Goal: Information Seeking & Learning: Learn about a topic

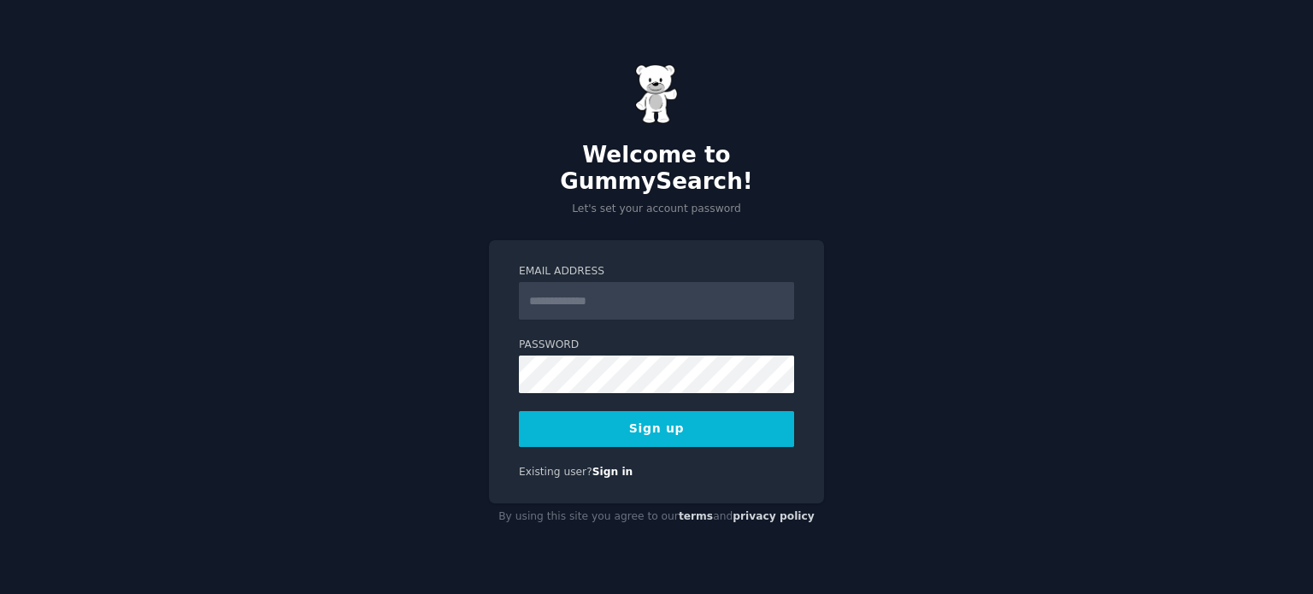
click at [578, 282] on input "Email Address" at bounding box center [656, 301] width 275 height 38
type input "**********"
click at [544, 338] on label "Password" at bounding box center [656, 345] width 275 height 15
click at [560, 415] on button "Sign up" at bounding box center [656, 429] width 275 height 36
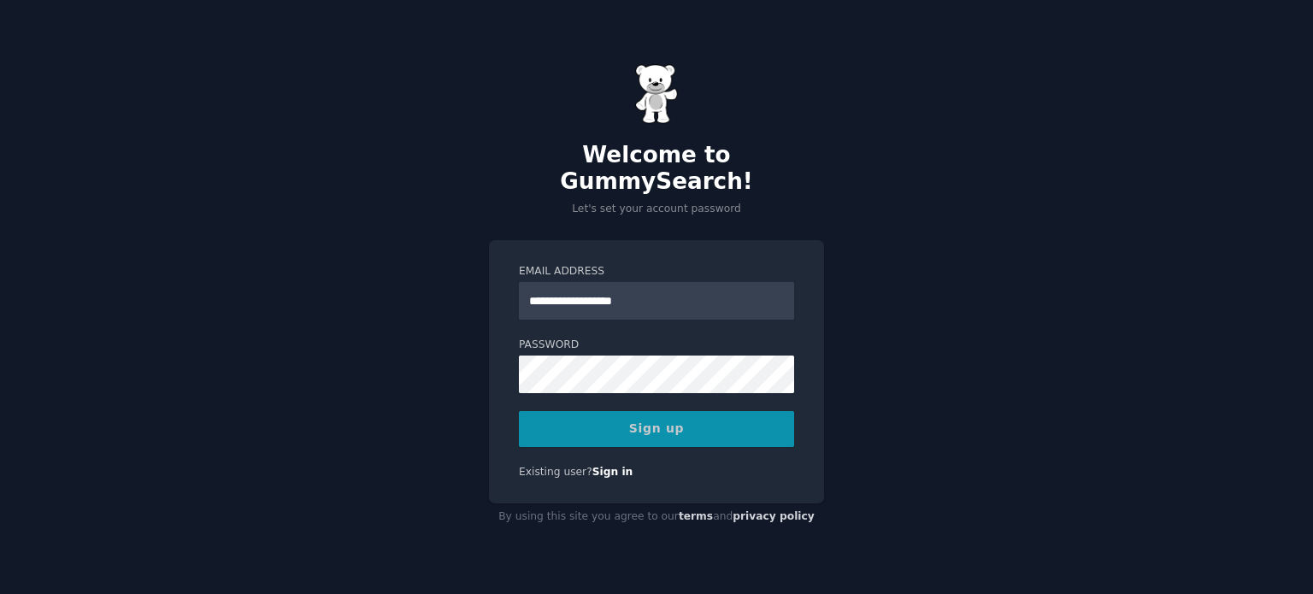
click at [668, 418] on div "Sign up" at bounding box center [656, 429] width 275 height 36
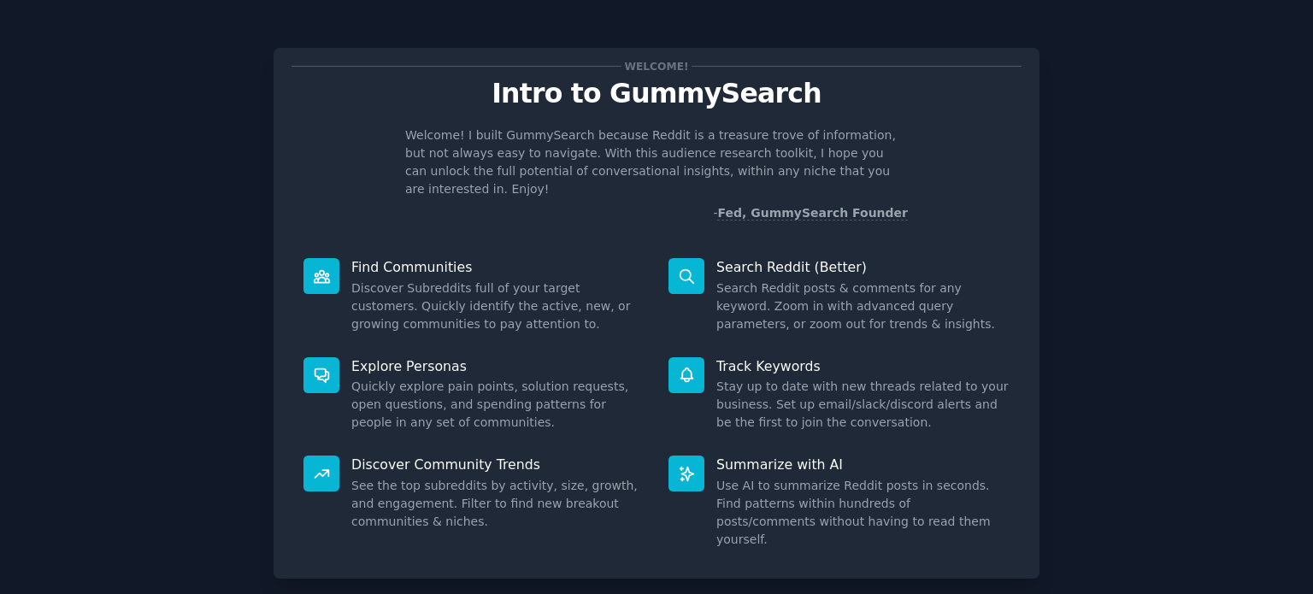
scroll to position [74, 0]
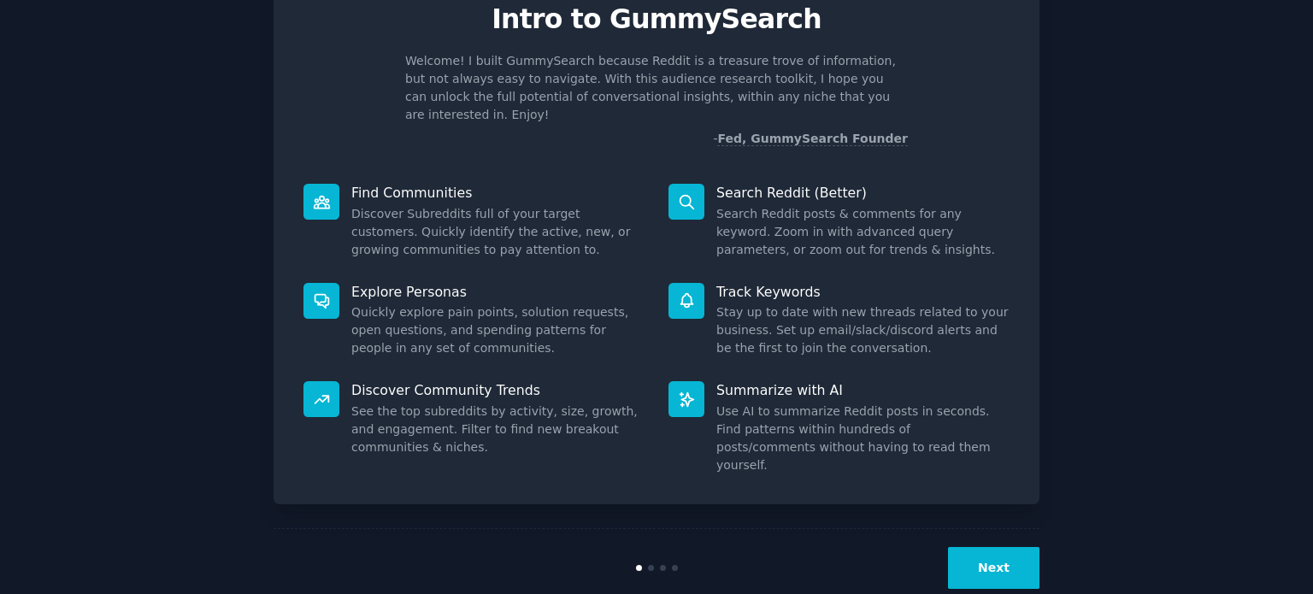
click at [950, 547] on div "Next" at bounding box center [912, 568] width 256 height 42
click at [991, 547] on button "Next" at bounding box center [993, 568] width 91 height 42
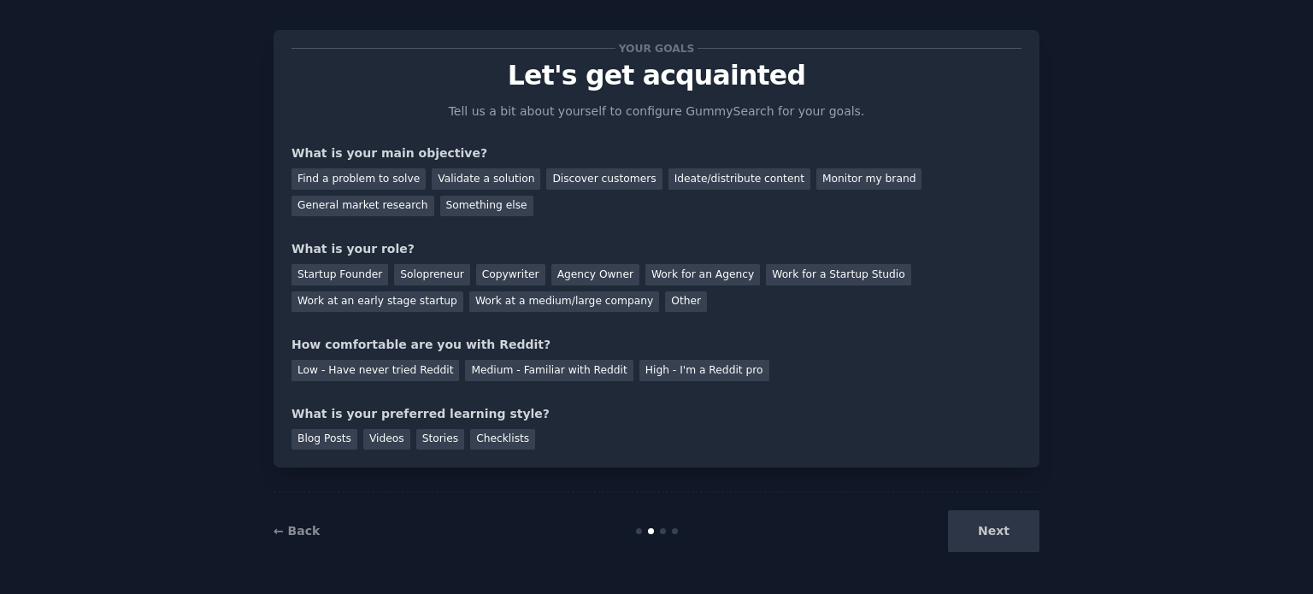
scroll to position [17, 0]
click at [380, 178] on div "Find a problem to solve" at bounding box center [358, 179] width 134 height 21
click at [434, 197] on div "General market research" at bounding box center [362, 207] width 143 height 21
click at [385, 180] on div "Find a problem to solve" at bounding box center [358, 179] width 134 height 21
click at [422, 272] on div "Solopreneur" at bounding box center [431, 275] width 75 height 21
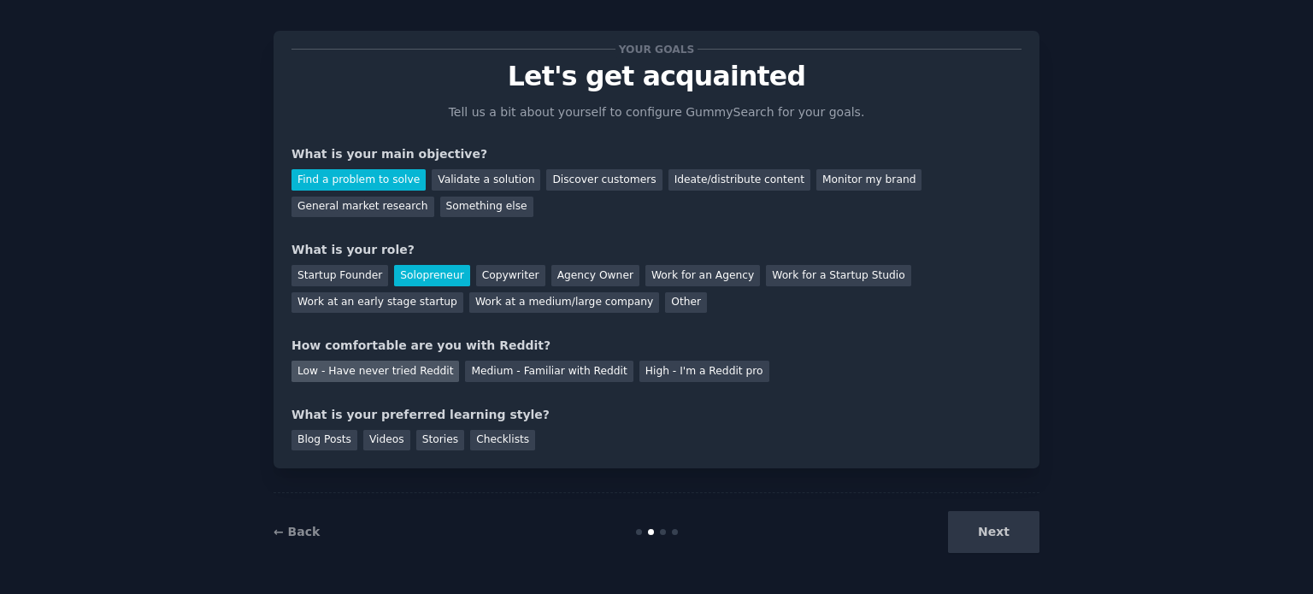
click at [415, 368] on div "Low - Have never tried Reddit" at bounding box center [375, 371] width 168 height 21
click at [380, 443] on div "Videos" at bounding box center [386, 440] width 47 height 21
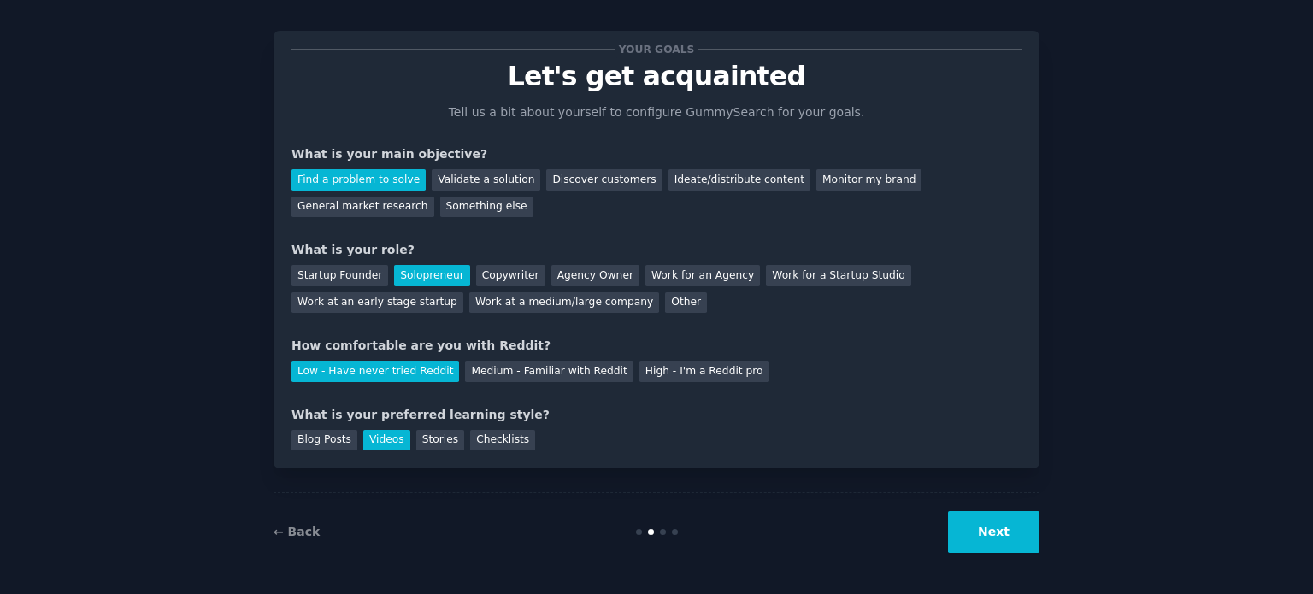
click at [1024, 536] on button "Next" at bounding box center [993, 532] width 91 height 42
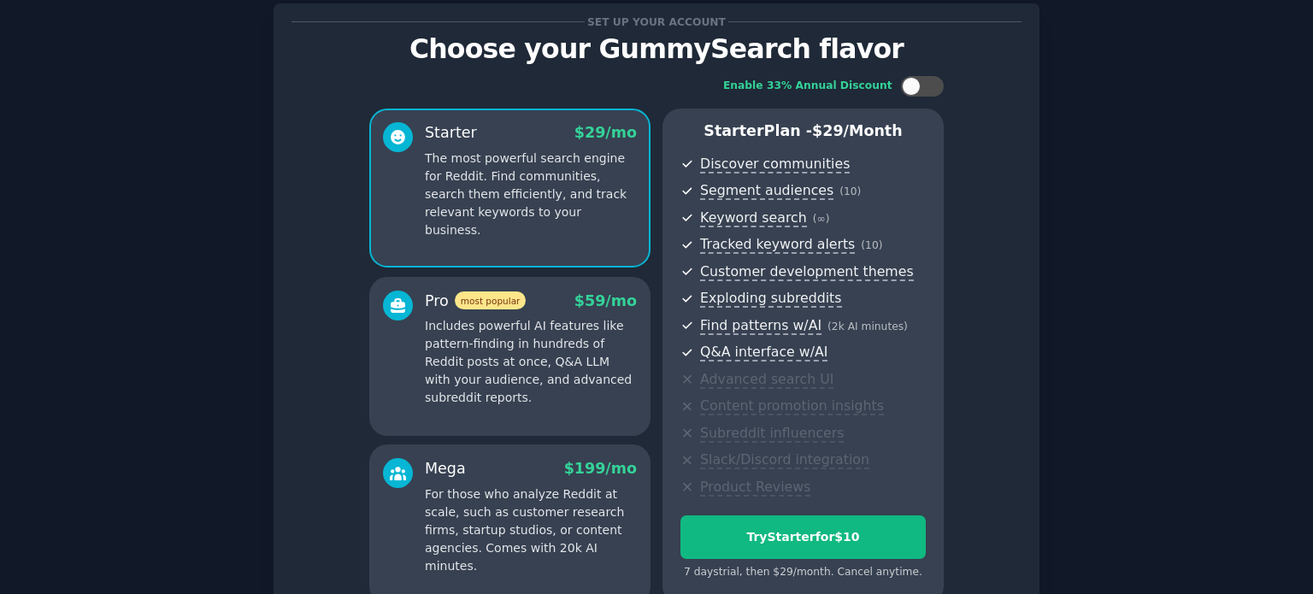
scroll to position [215, 0]
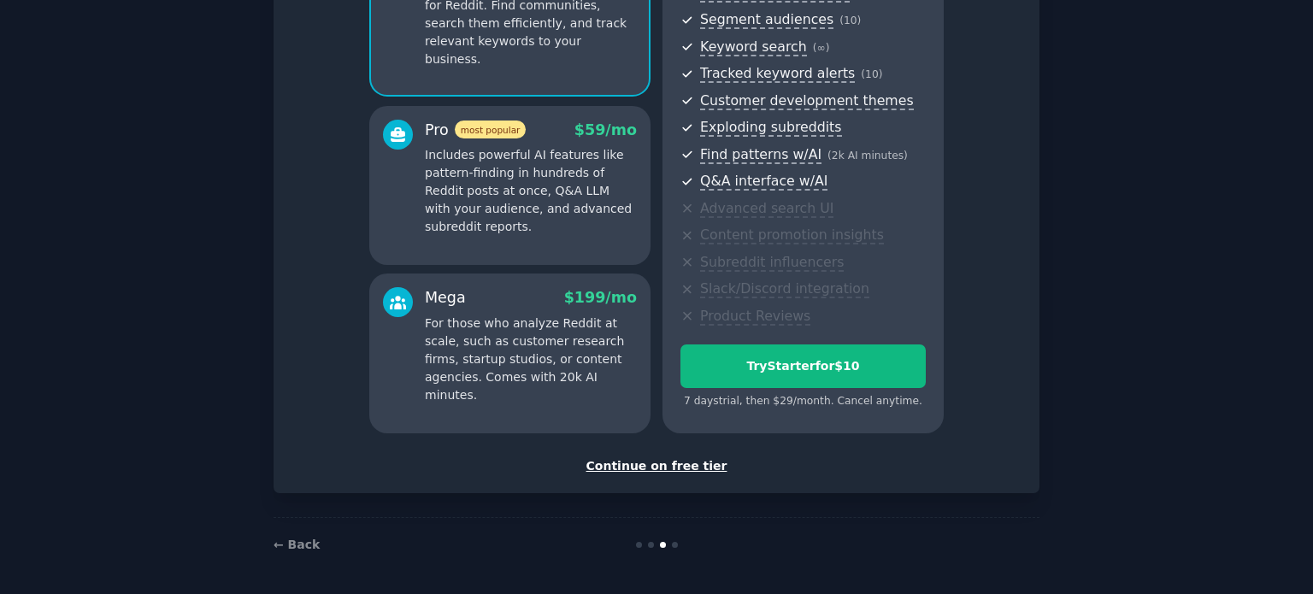
click at [698, 466] on div "Continue on free tier" at bounding box center [656, 466] width 730 height 18
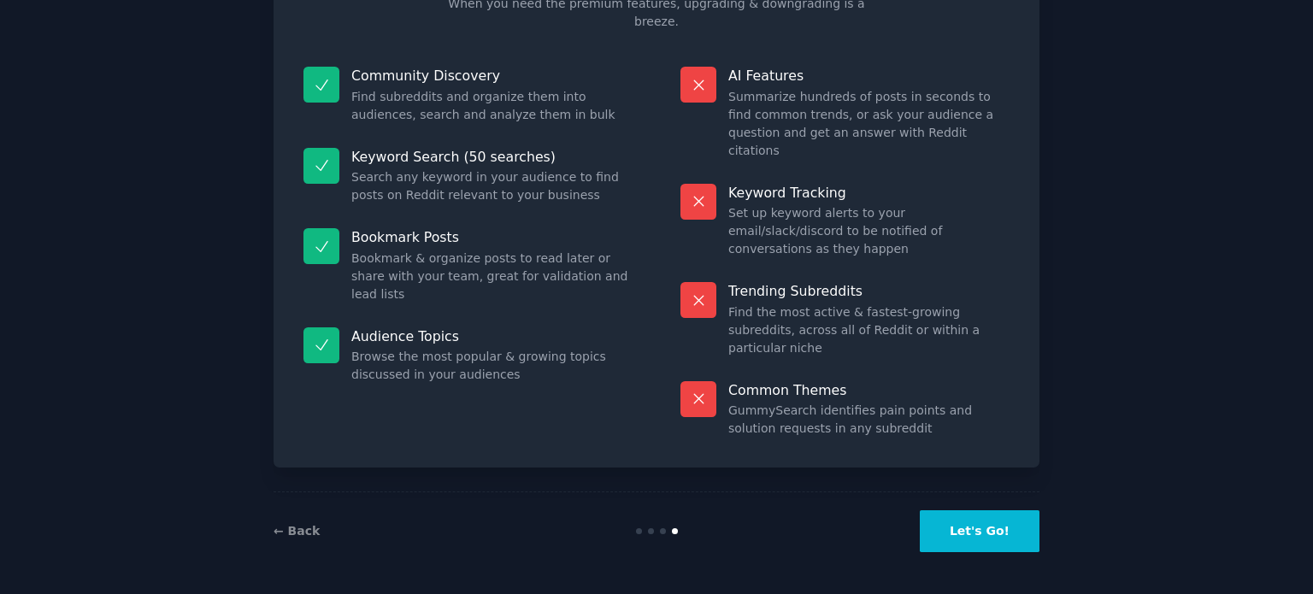
scroll to position [71, 0]
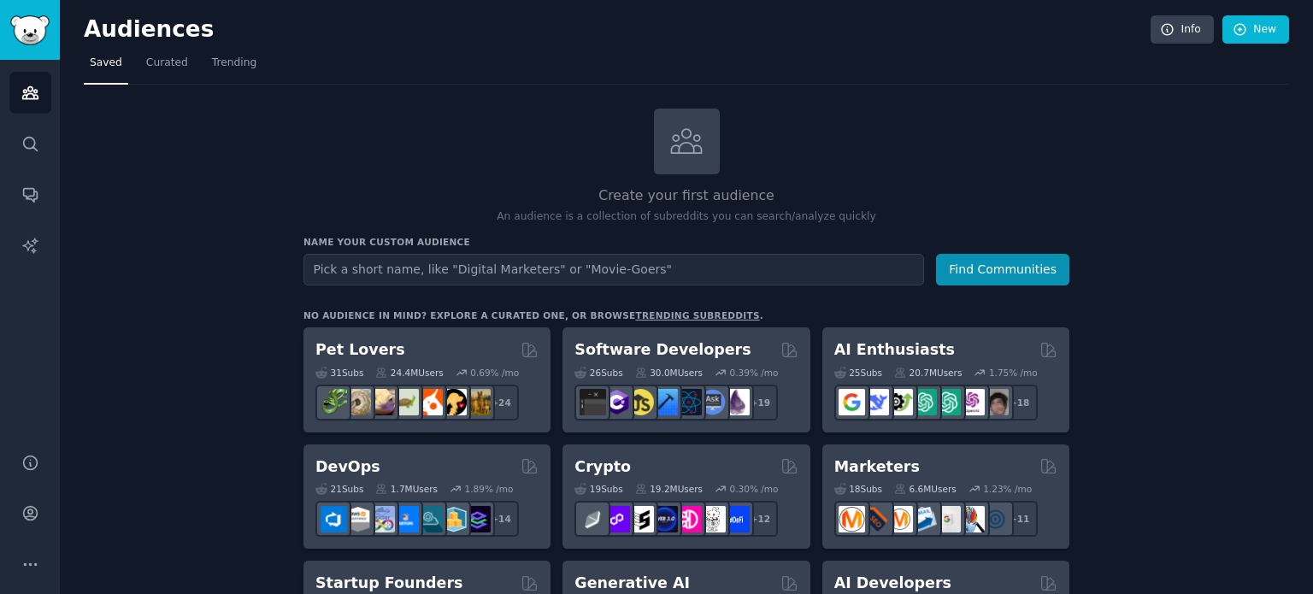
click at [462, 268] on input "text" at bounding box center [613, 270] width 621 height 32
type input "HR"
click at [977, 260] on button "Find Communities" at bounding box center [1002, 270] width 133 height 32
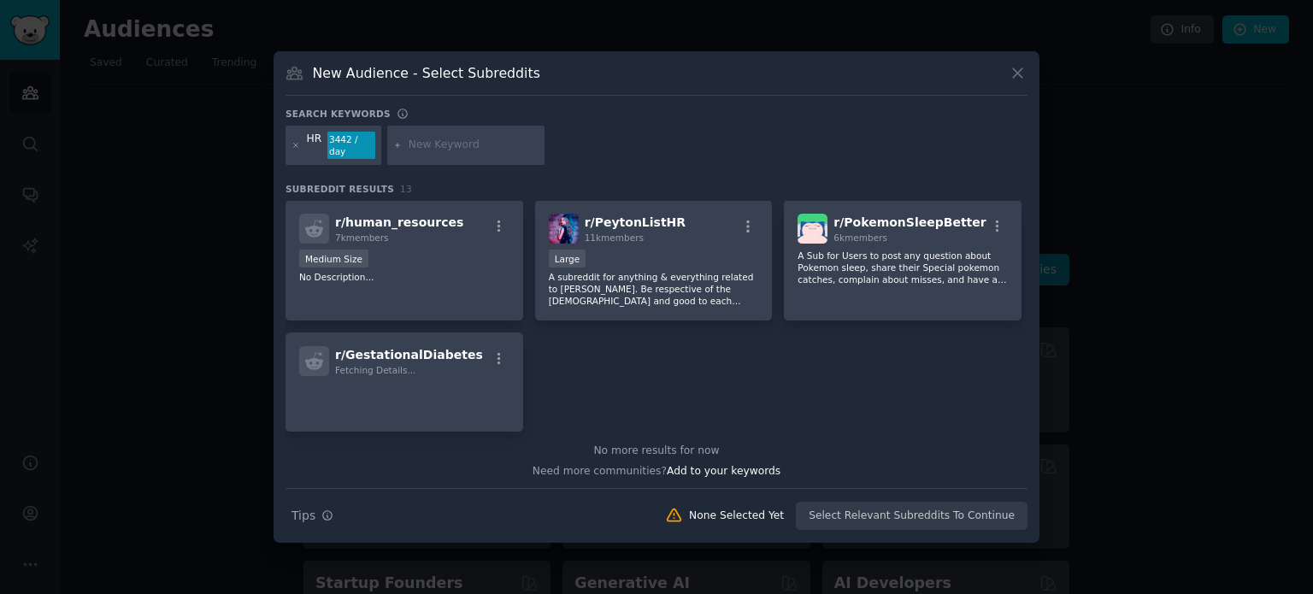
scroll to position [405, 0]
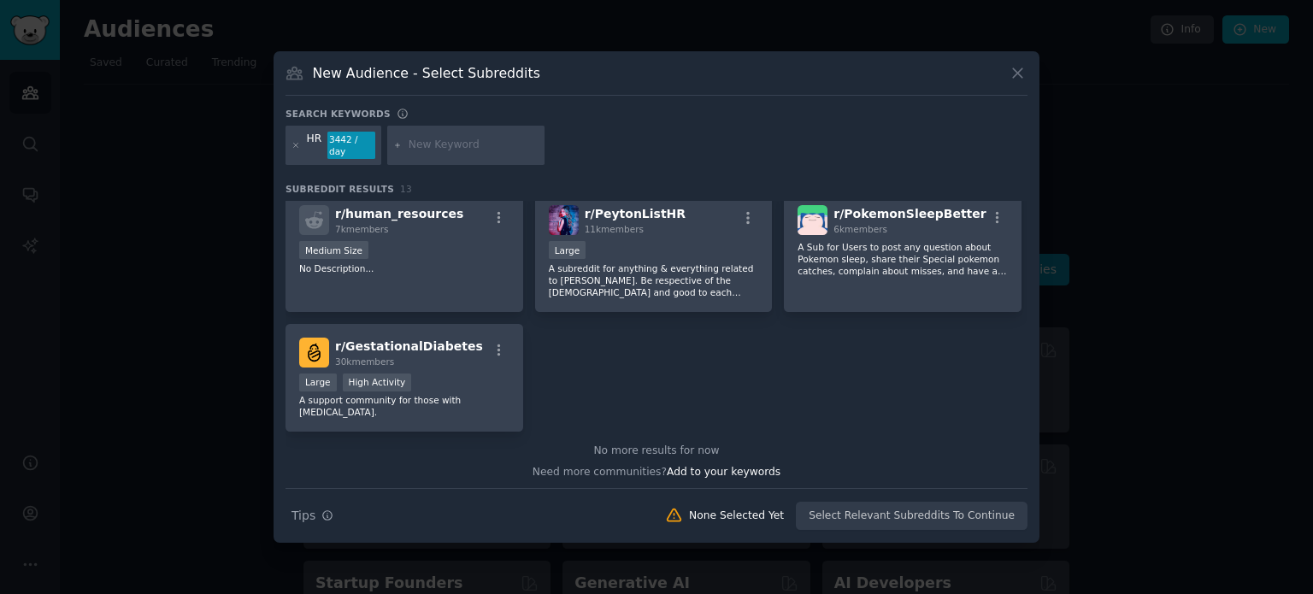
click at [1015, 82] on icon at bounding box center [1018, 73] width 18 height 18
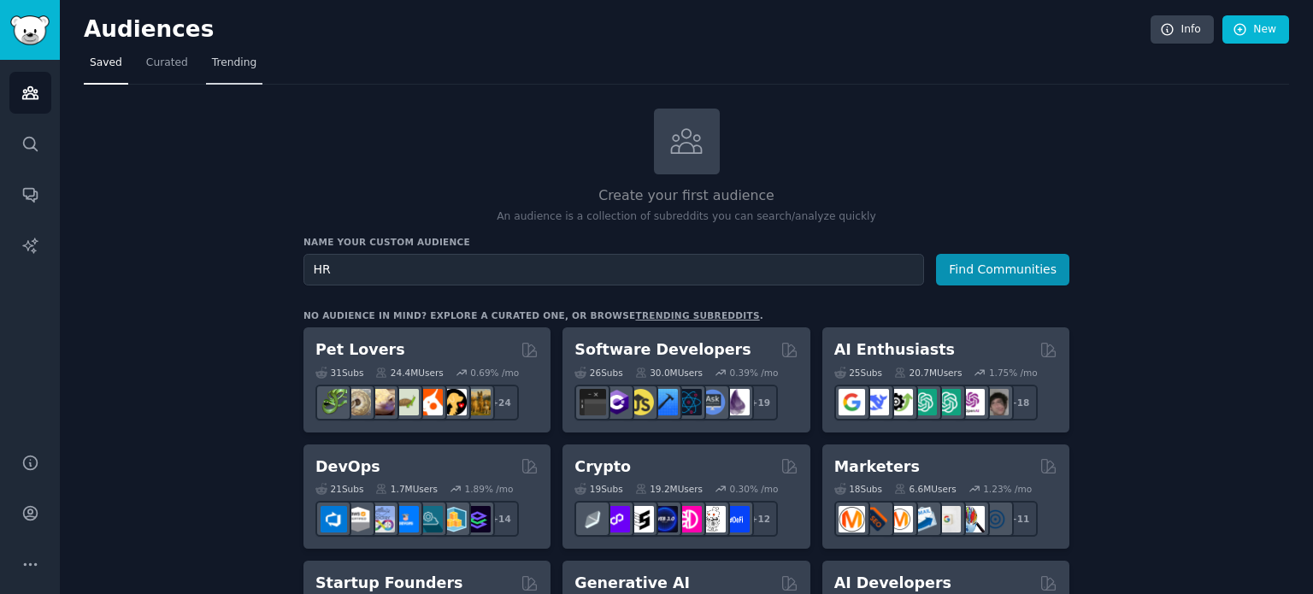
click at [227, 57] on span "Trending" at bounding box center [234, 63] width 44 height 15
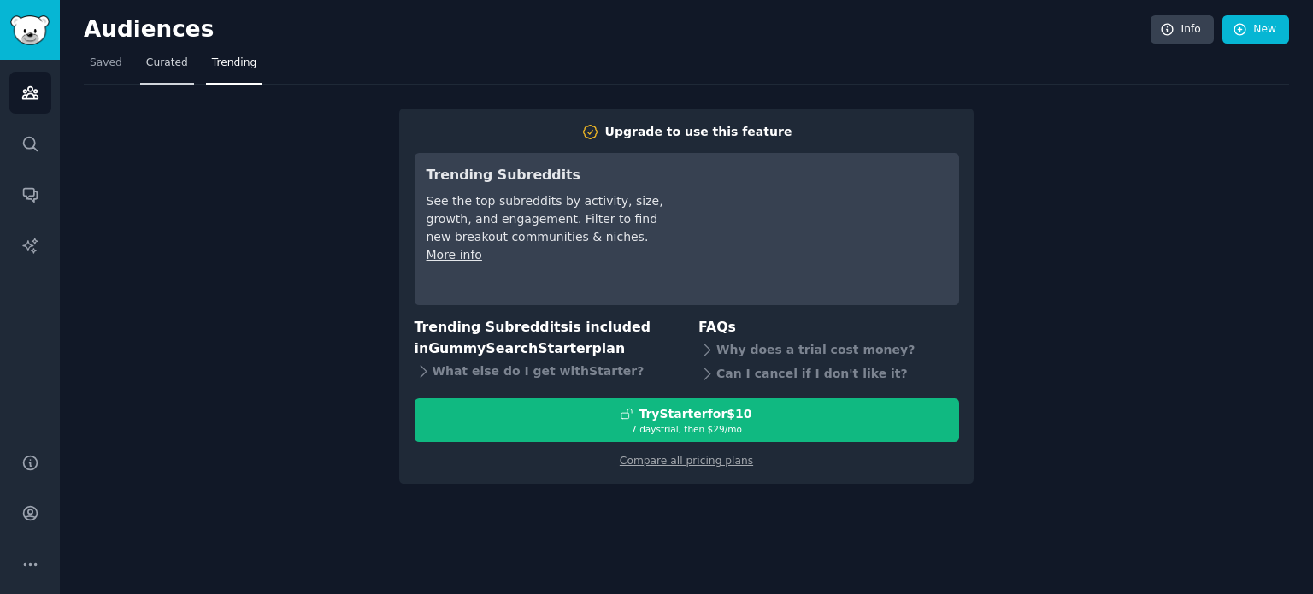
click at [174, 68] on span "Curated" at bounding box center [167, 63] width 42 height 15
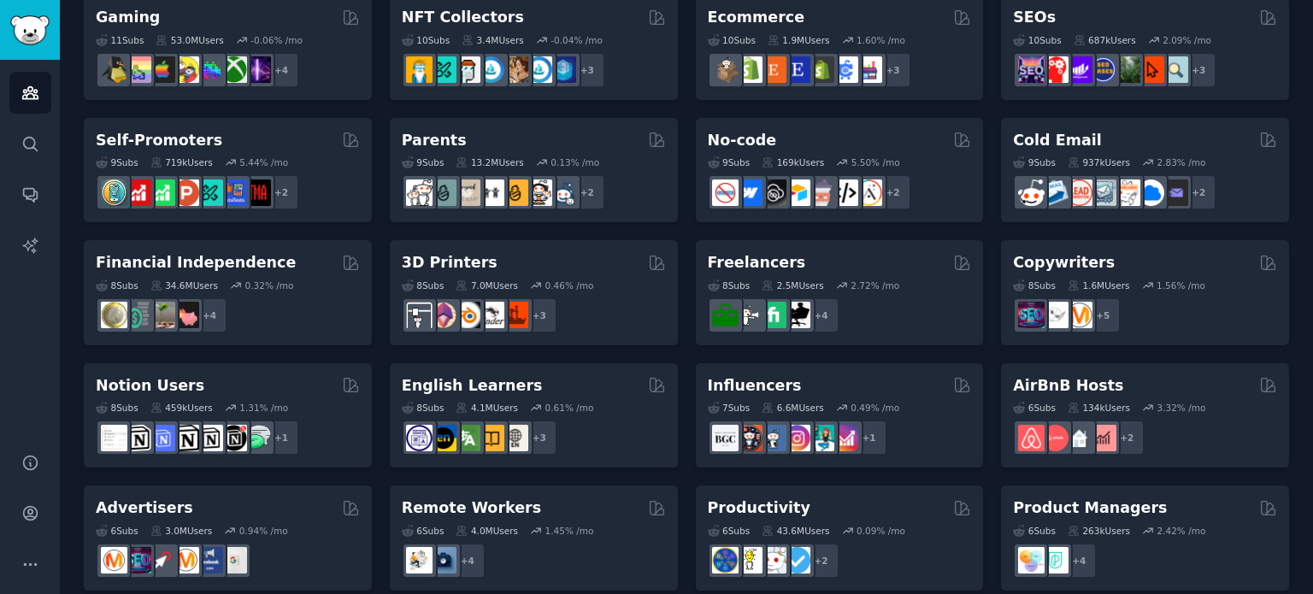
scroll to position [633, 0]
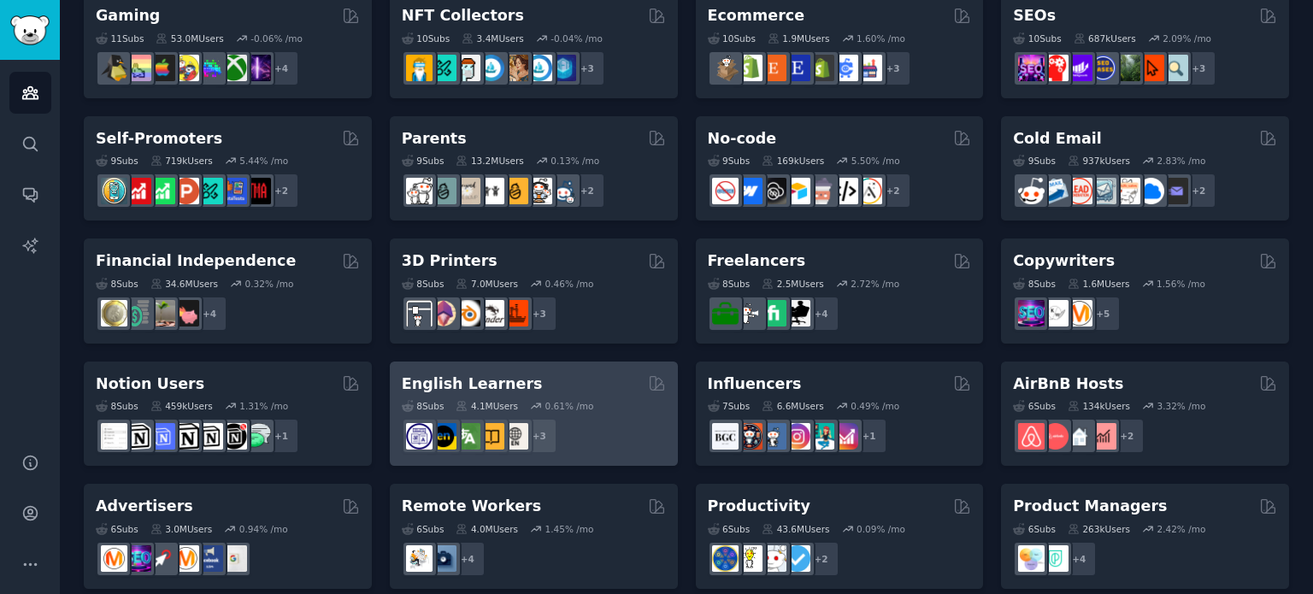
click at [457, 387] on h2 "English Learners" at bounding box center [472, 384] width 141 height 21
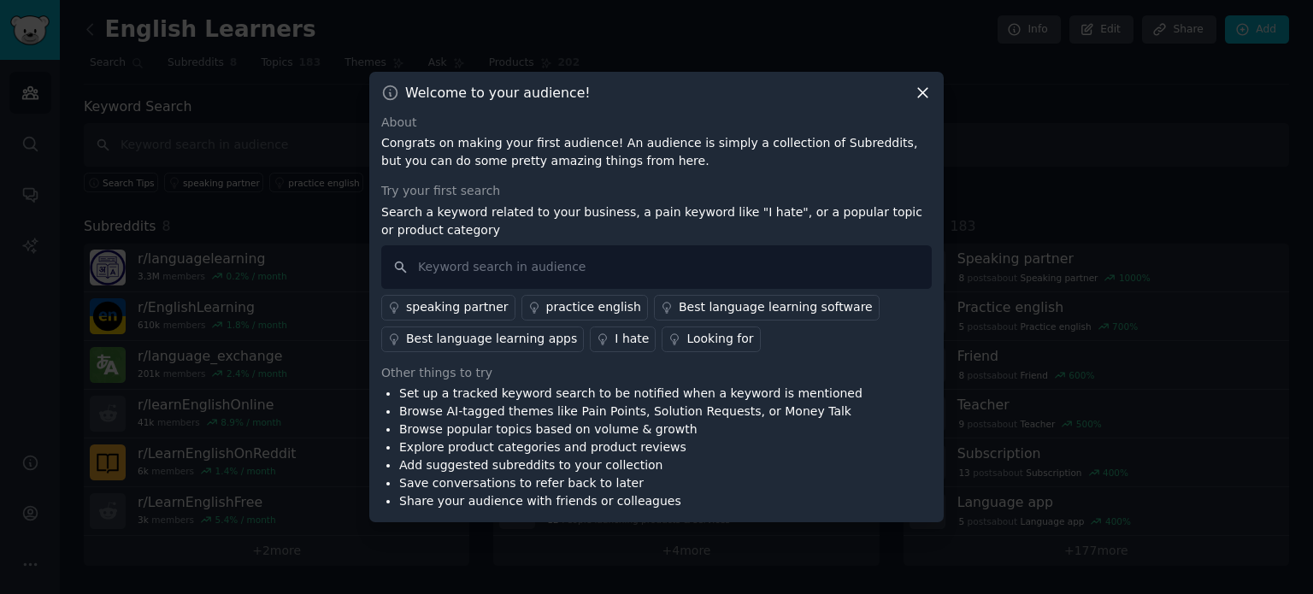
click at [927, 91] on icon at bounding box center [923, 93] width 18 height 18
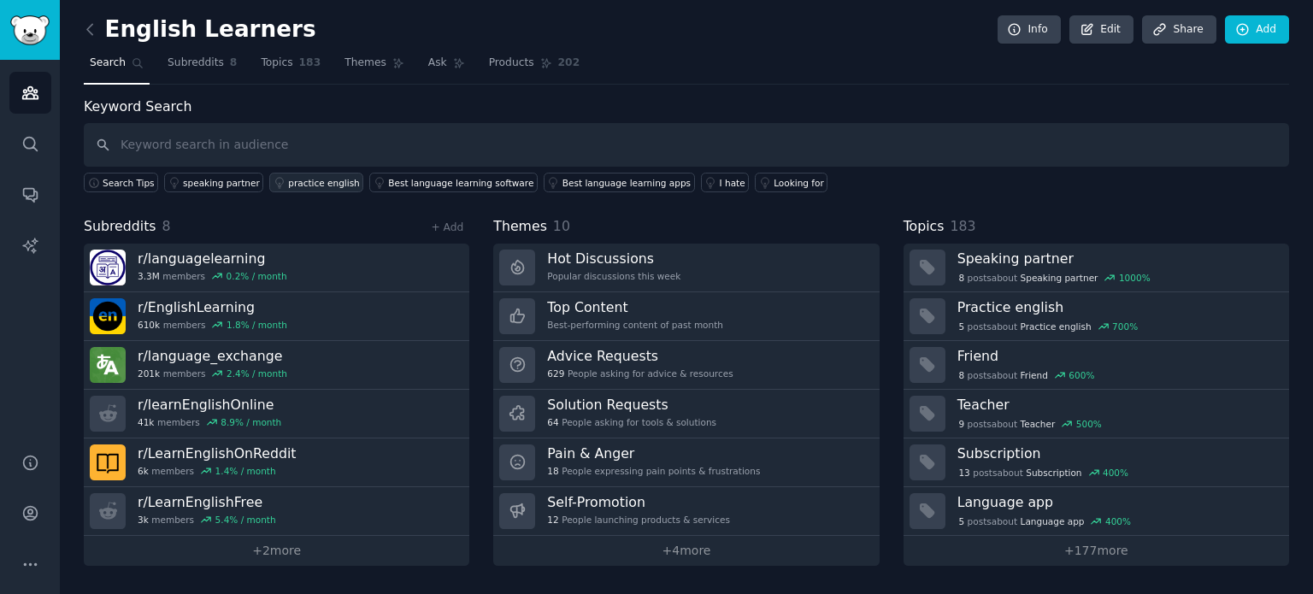
click at [297, 180] on div "practice english" at bounding box center [324, 183] width 72 height 12
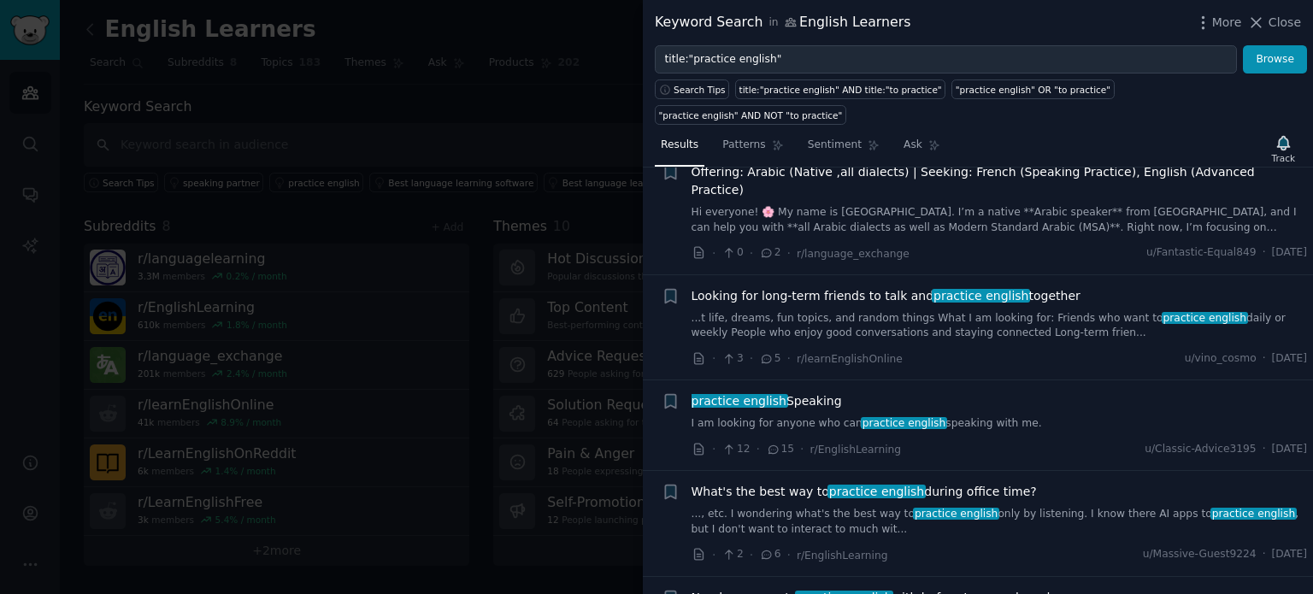
scroll to position [752, 0]
